Goal: Transaction & Acquisition: Purchase product/service

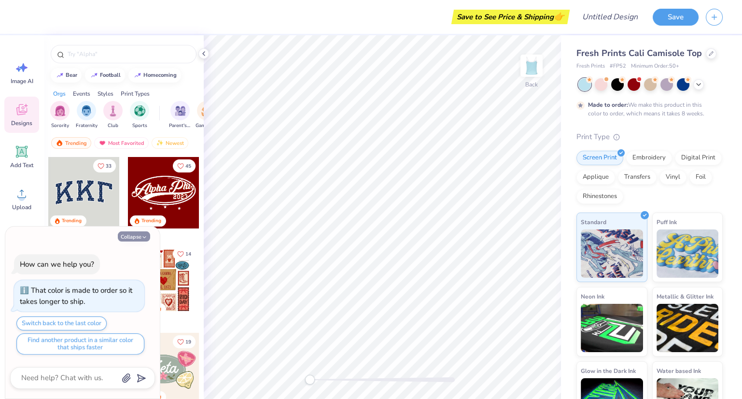
click at [140, 238] on button "Collapse" at bounding box center [134, 236] width 32 height 10
type textarea "x"
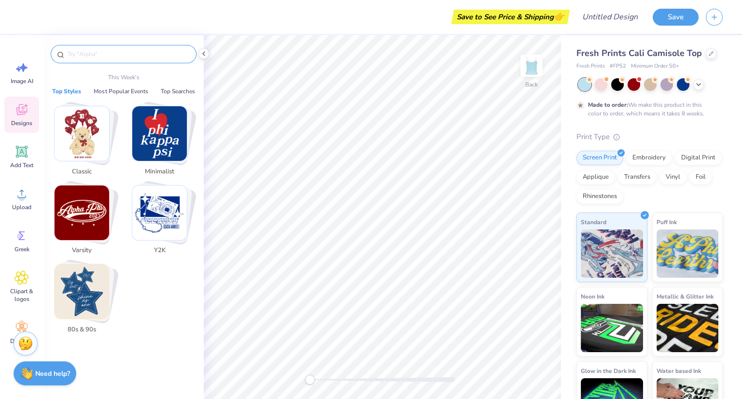
click at [120, 54] on input "text" at bounding box center [129, 54] width 124 height 10
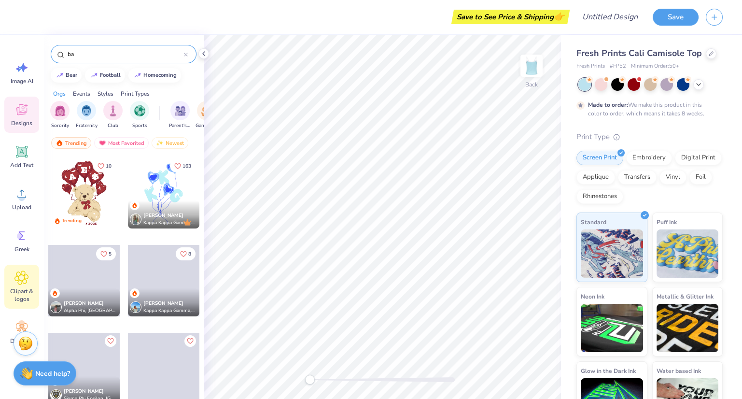
type input "ba"
click at [20, 291] on span "Clipart & logos" at bounding box center [22, 294] width 32 height 15
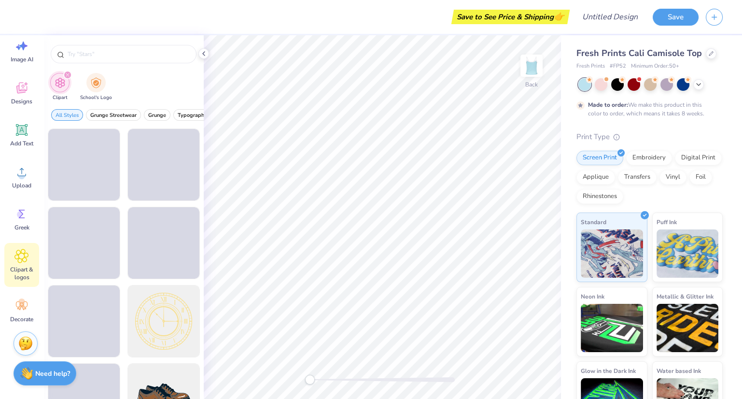
scroll to position [24, 0]
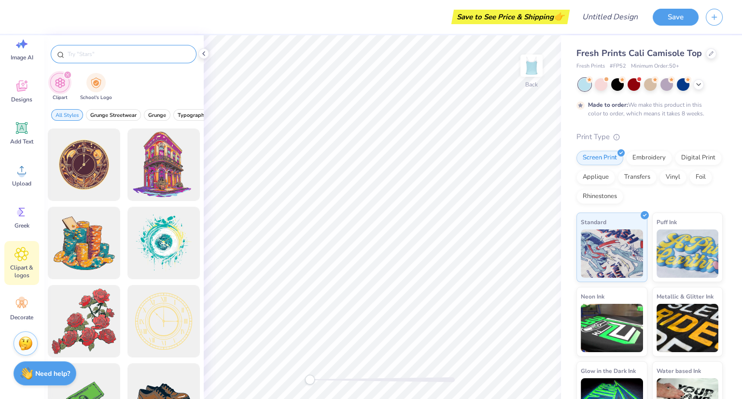
click at [102, 48] on div at bounding box center [124, 54] width 146 height 18
click at [99, 50] on input "text" at bounding box center [129, 54] width 124 height 10
type input "ballet"
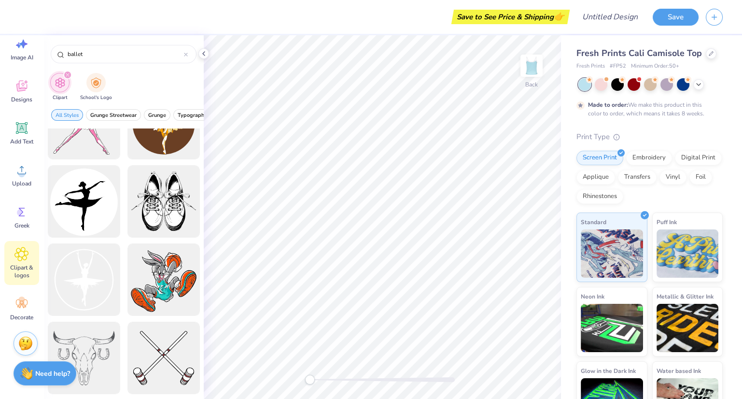
scroll to position [0, 0]
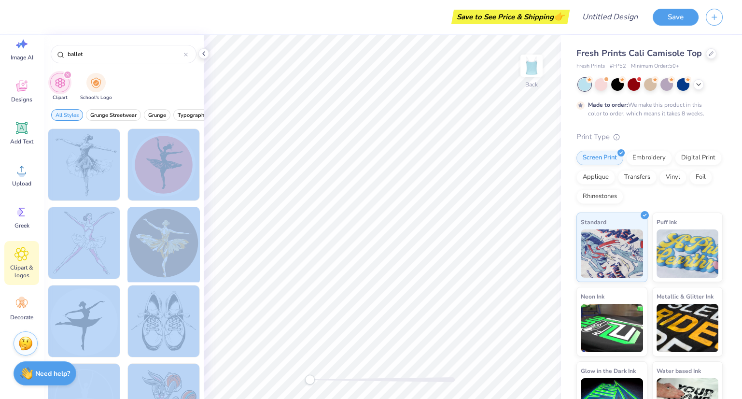
click at [337, 235] on div "Save to See Price & Shipping 👉 Design Title Save Image AI Designs Add Text Uplo…" at bounding box center [371, 199] width 742 height 399
click at [95, 172] on div at bounding box center [84, 165] width 80 height 80
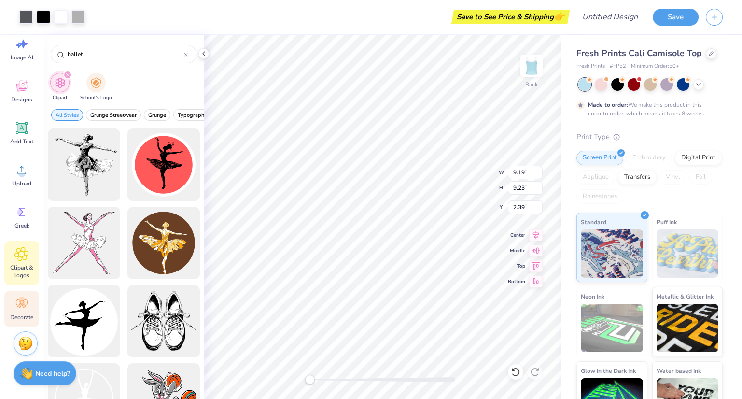
click at [22, 296] on icon at bounding box center [21, 303] width 14 height 14
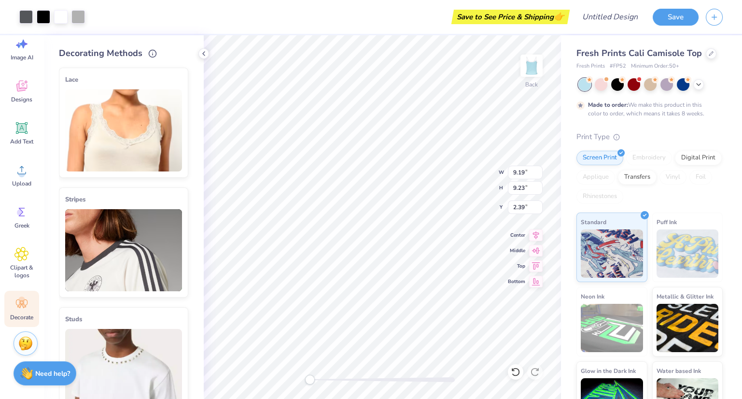
click at [116, 140] on img at bounding box center [123, 130] width 117 height 82
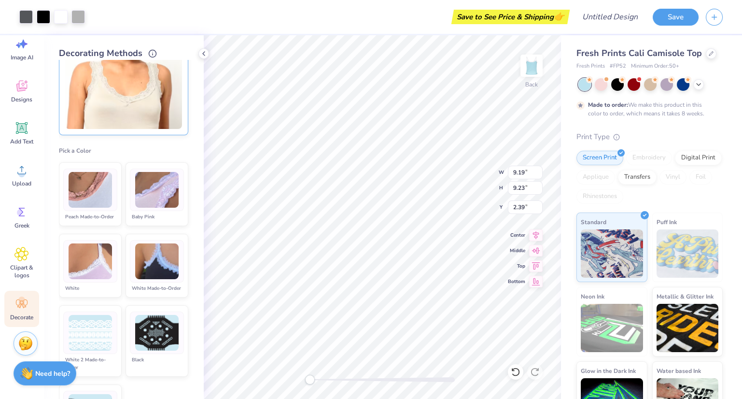
scroll to position [43, 0]
click at [97, 291] on div "White" at bounding box center [90, 287] width 54 height 8
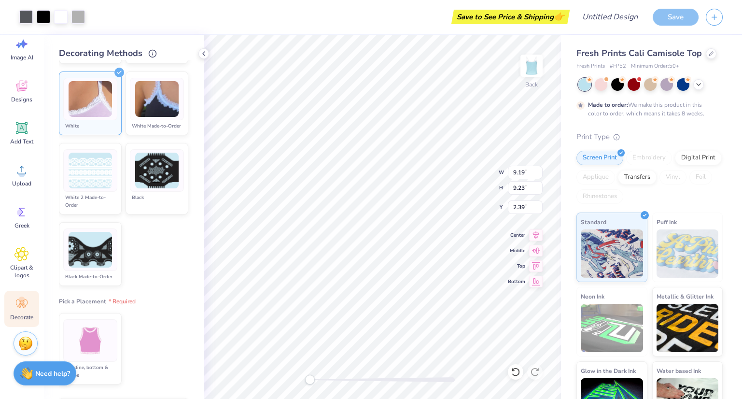
scroll to position [205, 0]
click at [94, 264] on img at bounding box center [90, 249] width 43 height 36
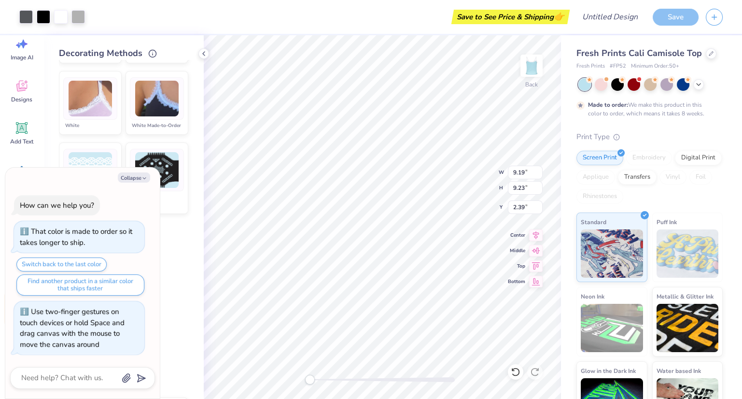
click at [226, 360] on div "Back W 9.19 9.19 " H 9.23 9.23 " Y 2.39 2.39 " Center [GEOGRAPHIC_DATA]" at bounding box center [382, 217] width 357 height 364
click at [183, 264] on div "Cover Stitch Pick a Color Pick a Placement Neckline & arms Neckline, arms & bot…" at bounding box center [131, 229] width 145 height 339
click at [136, 181] on button "Collapse" at bounding box center [134, 177] width 32 height 10
type textarea "x"
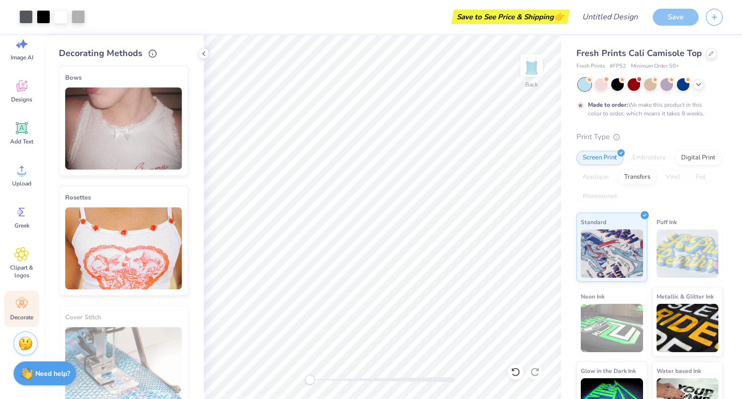
scroll to position [944, 0]
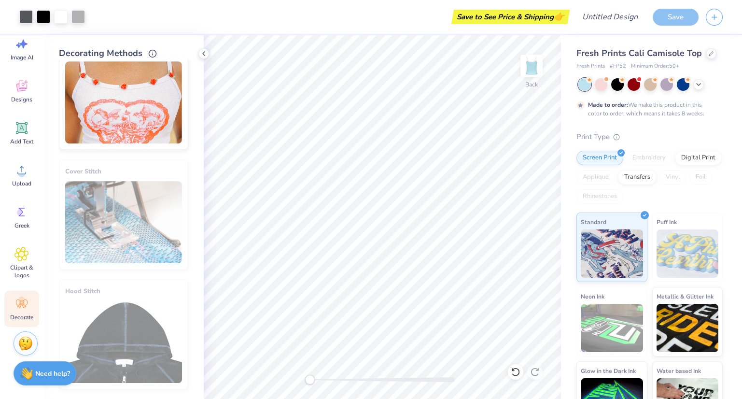
click at [133, 115] on img at bounding box center [123, 102] width 117 height 82
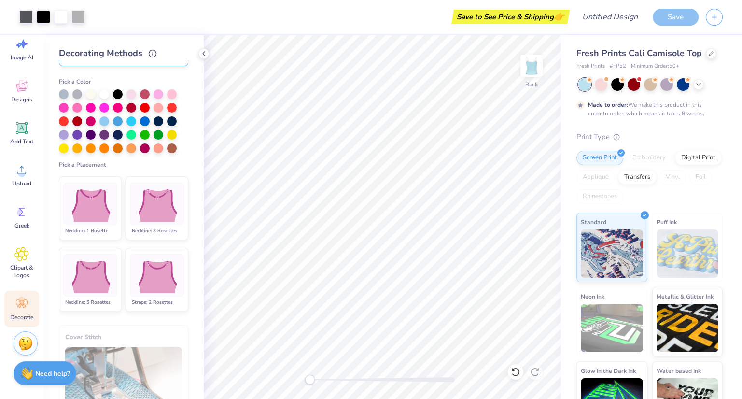
scroll to position [589, 0]
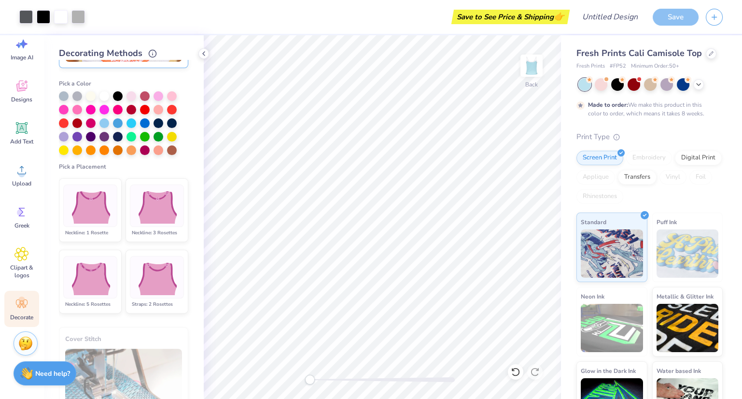
click at [137, 214] on img at bounding box center [157, 206] width 48 height 36
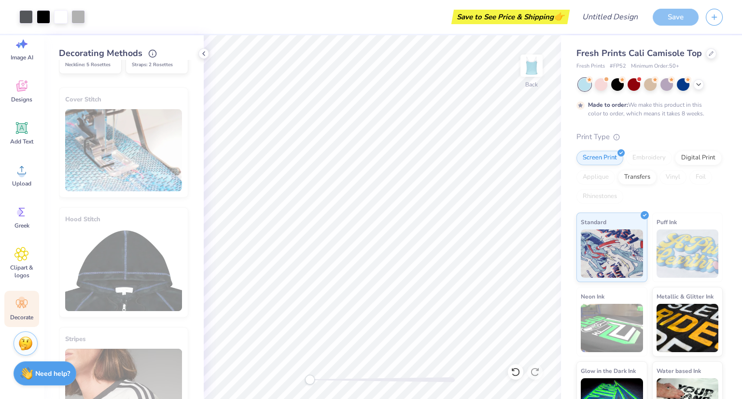
scroll to position [349, 0]
